Goal: Information Seeking & Learning: Learn about a topic

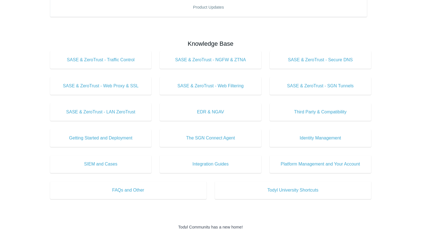
scroll to position [133, 0]
click at [399, 140] on main "Todyl Support Center How Can We Help? Search Popular Articles Devices Reporting…" at bounding box center [210, 116] width 421 height 458
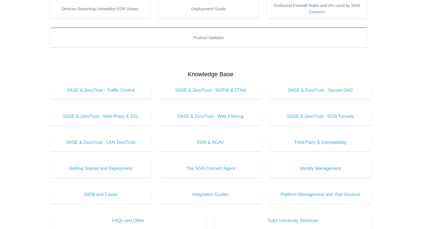
scroll to position [101, 0]
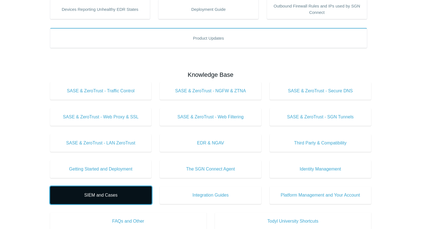
click at [89, 194] on span "SIEM and Cases" at bounding box center [100, 195] width 85 height 7
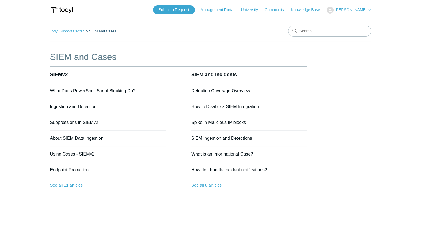
click at [79, 169] on link "Endpoint Protection" at bounding box center [69, 169] width 39 height 5
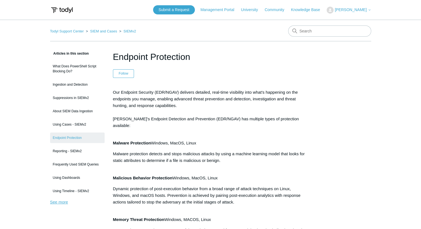
click at [53, 202] on link "See more" at bounding box center [59, 201] width 18 height 5
click at [78, 31] on link "Todyl Support Center" at bounding box center [67, 31] width 34 height 4
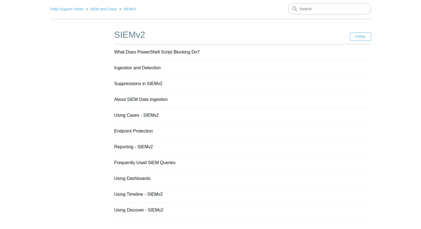
scroll to position [22, 0]
click at [128, 130] on link "Endpoint Protection" at bounding box center [133, 130] width 39 height 5
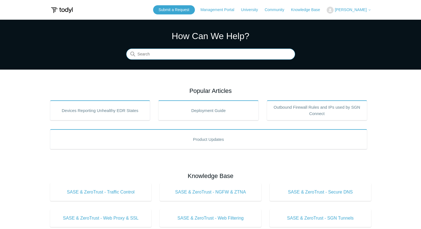
click at [214, 53] on input "Search" at bounding box center [210, 54] width 169 height 11
type input "mxdr"
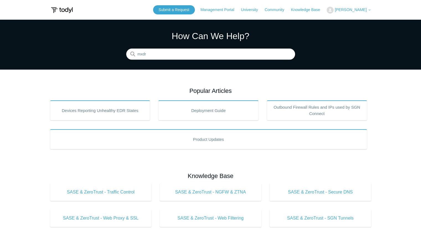
click at [169, 61] on section "How Can We Help? Search There is one result for your search. Use the Up and Dow…" at bounding box center [210, 45] width 421 height 50
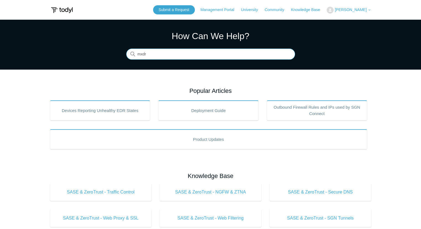
click at [155, 51] on input "mxdr" at bounding box center [210, 54] width 169 height 11
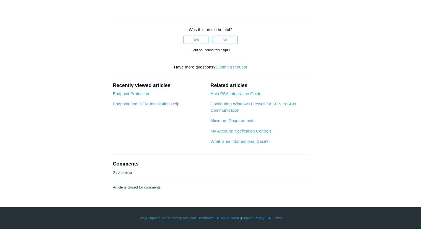
scroll to position [1402, 0]
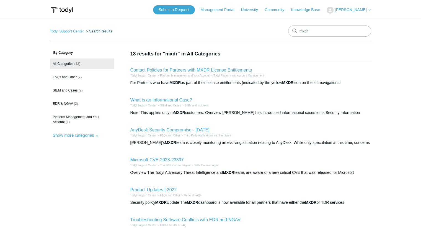
click at [229, 95] on li "What is an Informational Case? Todyl Support Center SIEM and Cases SIEM and Inc…" at bounding box center [250, 106] width 241 height 30
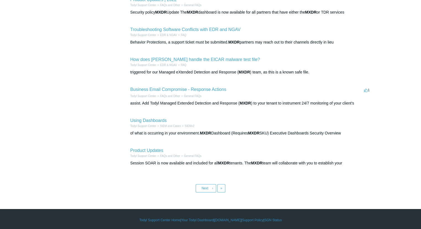
scroll to position [192, 0]
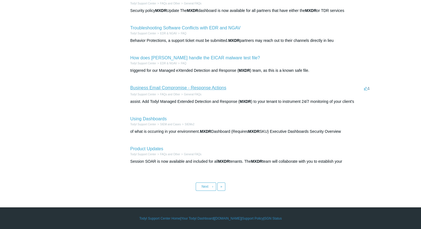
click at [214, 87] on link "Business Email Compromise - Response Actions" at bounding box center [178, 87] width 96 height 5
click at [207, 186] on span "Next" at bounding box center [205, 186] width 7 height 4
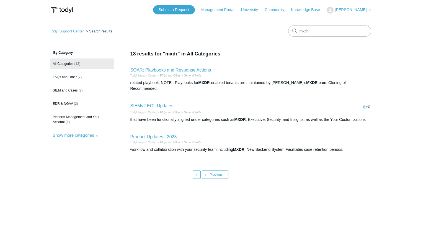
click at [80, 31] on link "Todyl Support Center" at bounding box center [67, 31] width 34 height 4
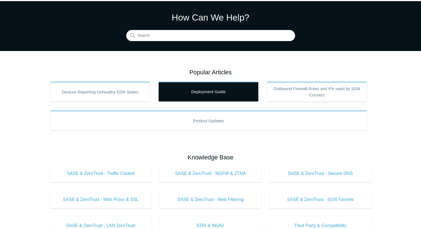
scroll to position [19, 0]
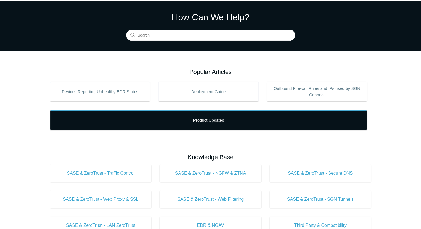
click at [178, 118] on link "Product Updates" at bounding box center [208, 120] width 317 height 20
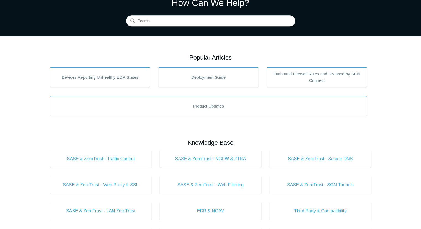
scroll to position [0, 0]
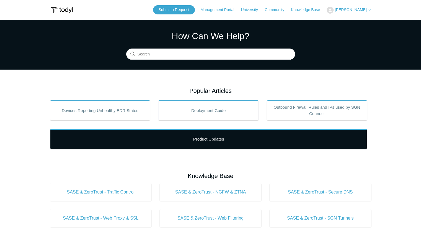
click at [195, 142] on link "Product Updates" at bounding box center [208, 139] width 317 height 20
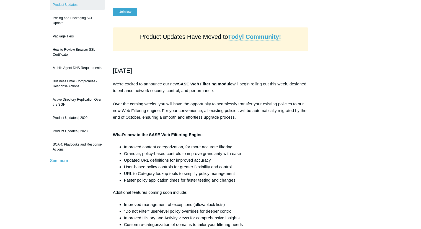
scroll to position [79, 0]
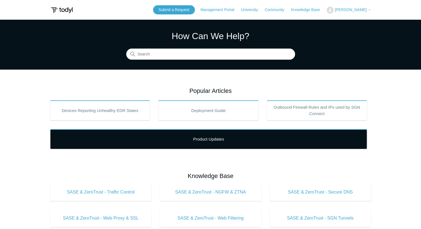
click at [162, 136] on link "Product Updates" at bounding box center [208, 139] width 317 height 20
